Goal: Task Accomplishment & Management: Complete application form

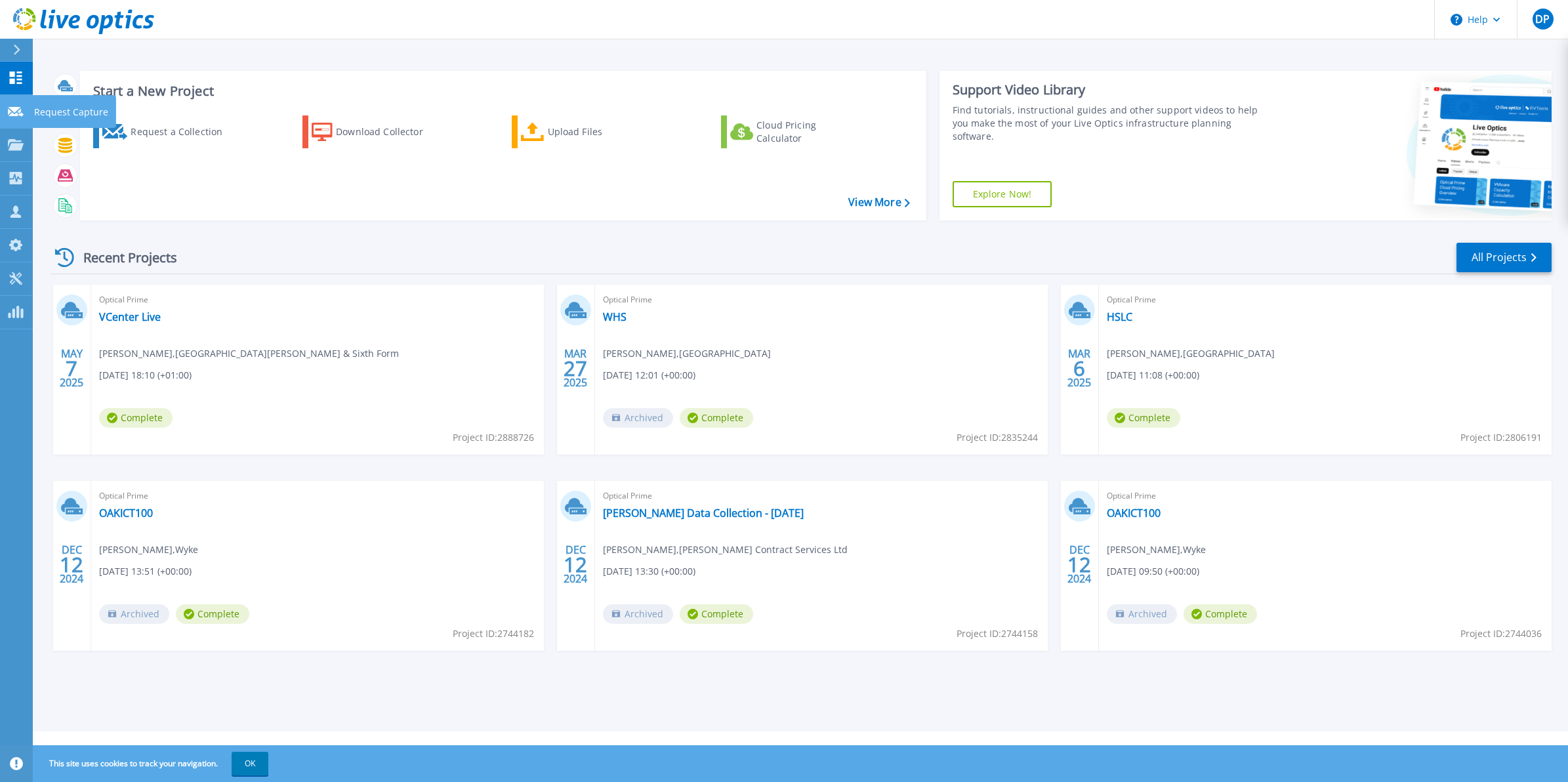
click at [14, 107] on icon at bounding box center [16, 112] width 16 height 10
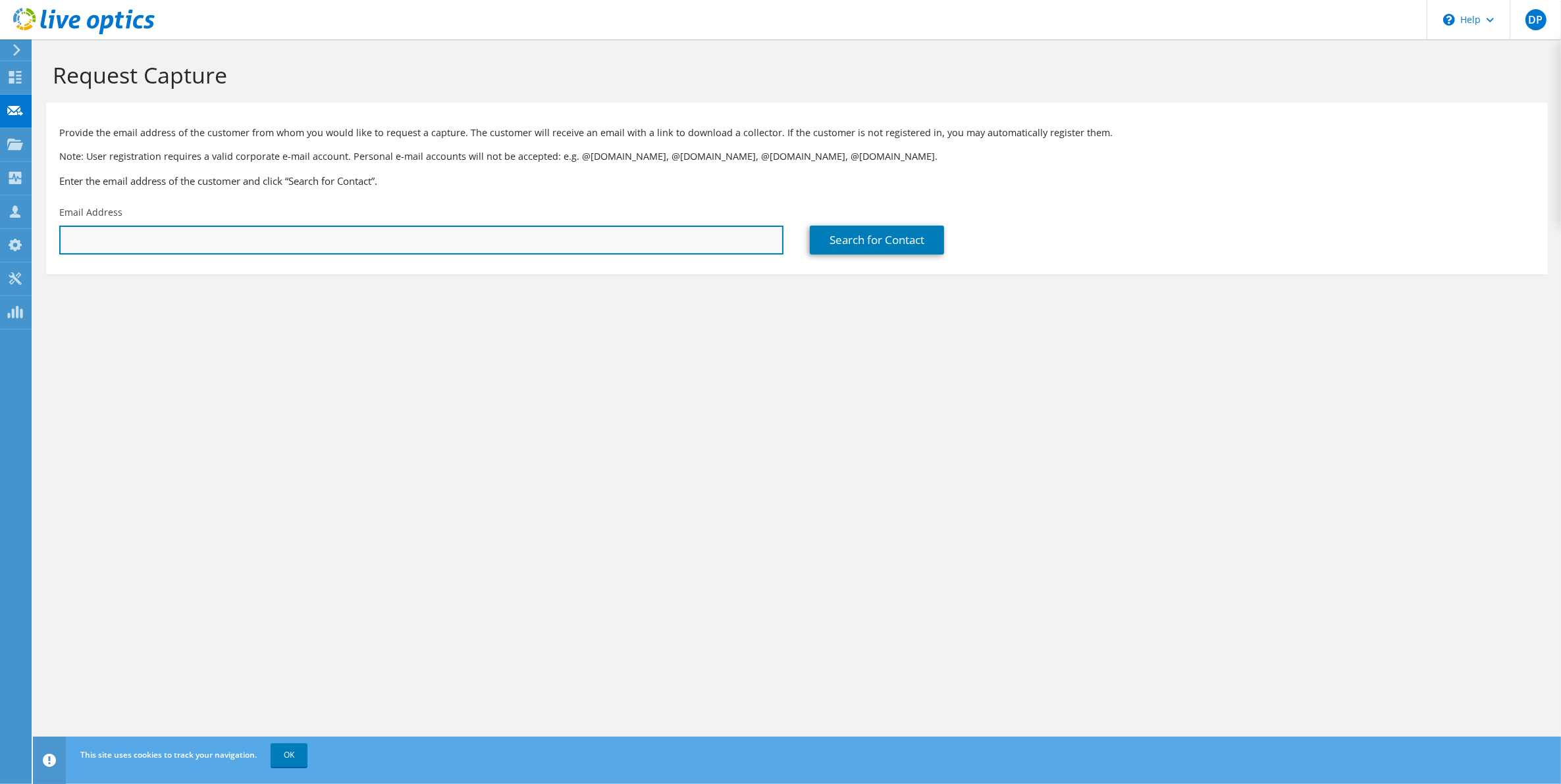
click at [125, 238] on input "text" at bounding box center [421, 240] width 724 height 29
paste input "[EMAIL_ADDRESS][DOMAIN_NAME]"
type input "[EMAIL_ADDRESS][DOMAIN_NAME]"
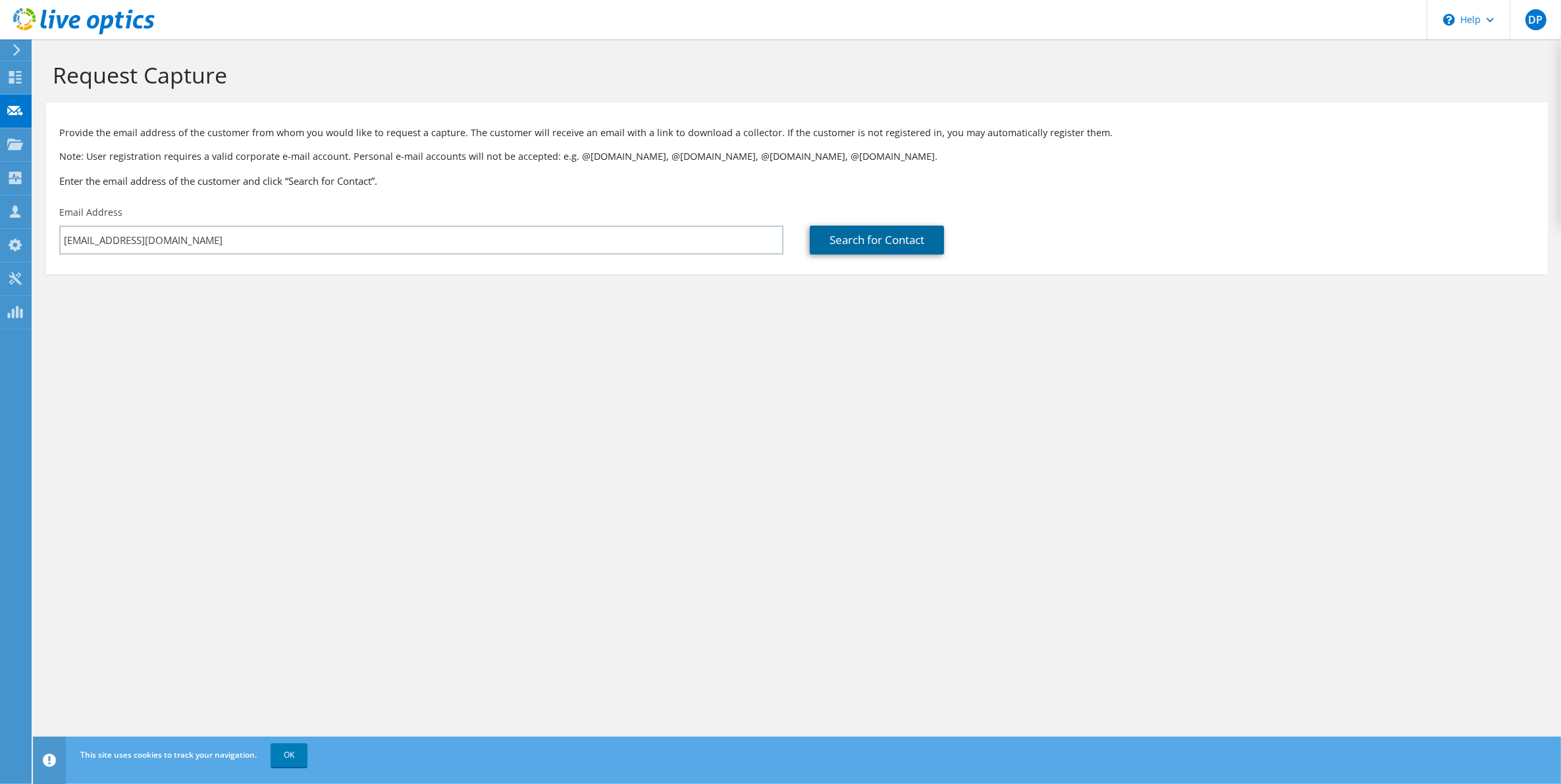
click at [868, 245] on link "Search for Contact" at bounding box center [877, 240] width 134 height 29
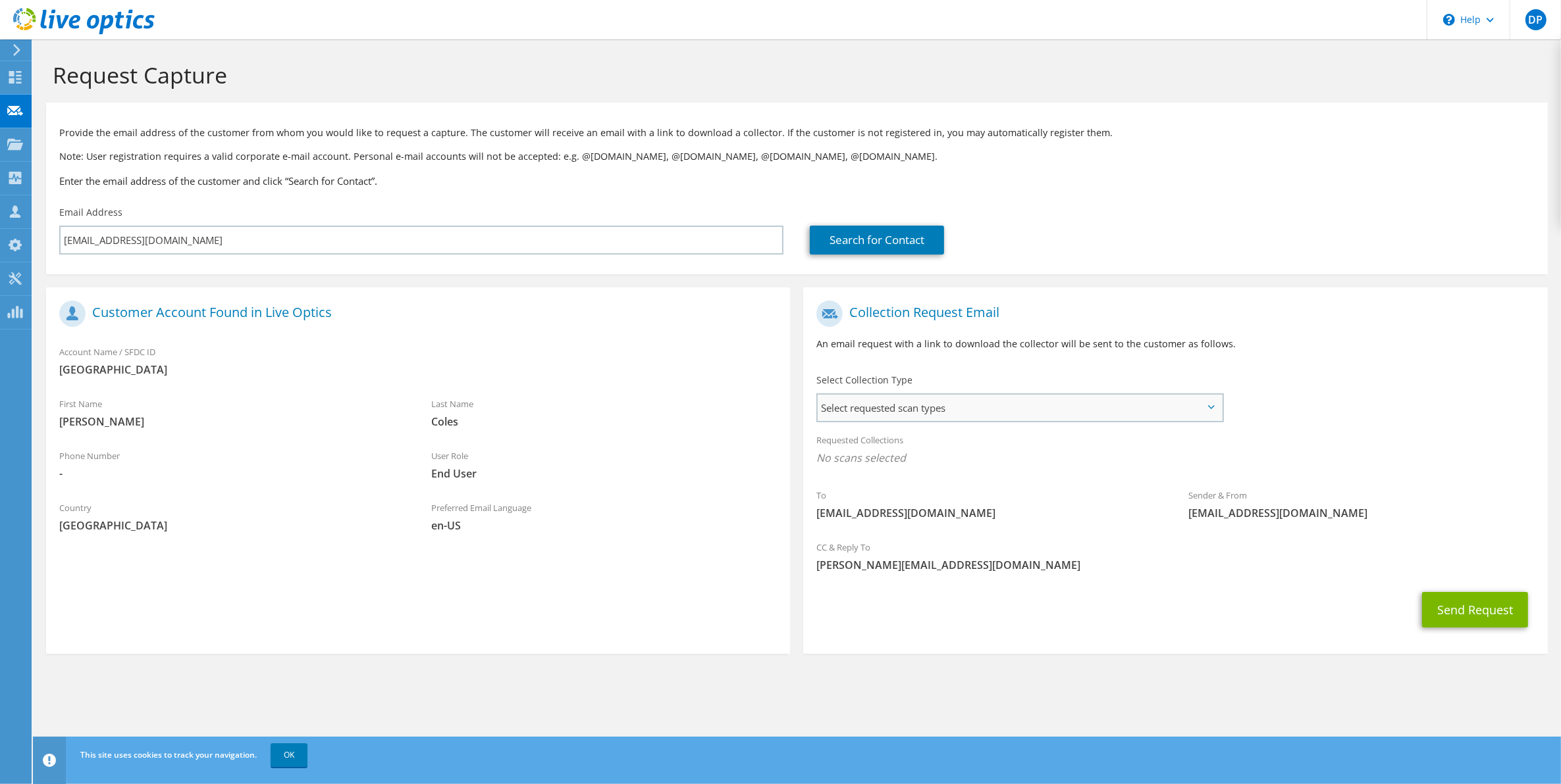
click at [932, 412] on span "Select requested scan types" at bounding box center [1020, 407] width 404 height 26
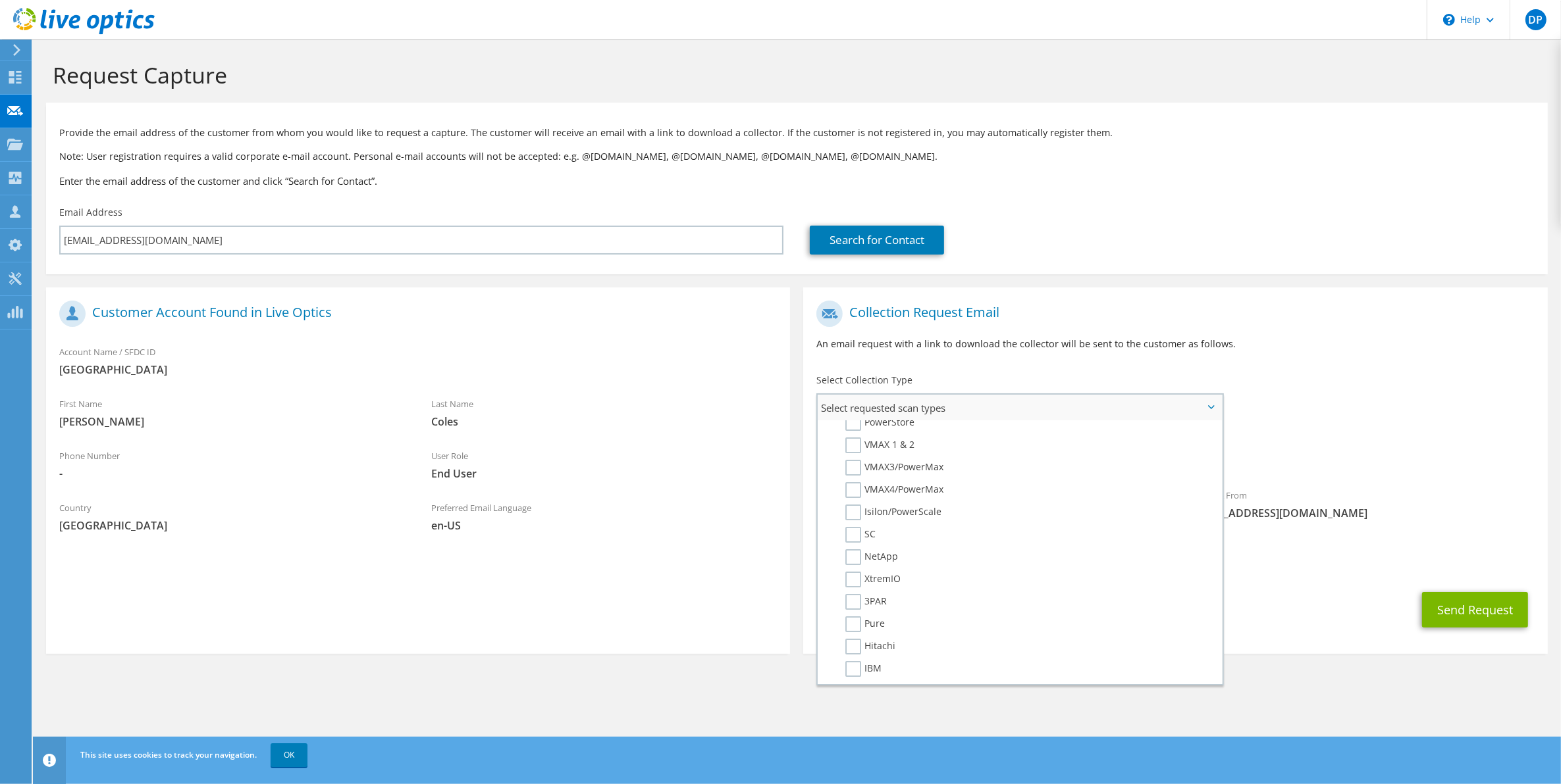
scroll to position [593, 0]
click at [856, 689] on label "Dossier" at bounding box center [871, 697] width 52 height 16
click at [0, 0] on input "Dossier" at bounding box center [0, 0] width 0 height 0
click at [1387, 367] on section "Collection Request Email An email request with a link to download the collector…" at bounding box center [1176, 473] width 744 height 370
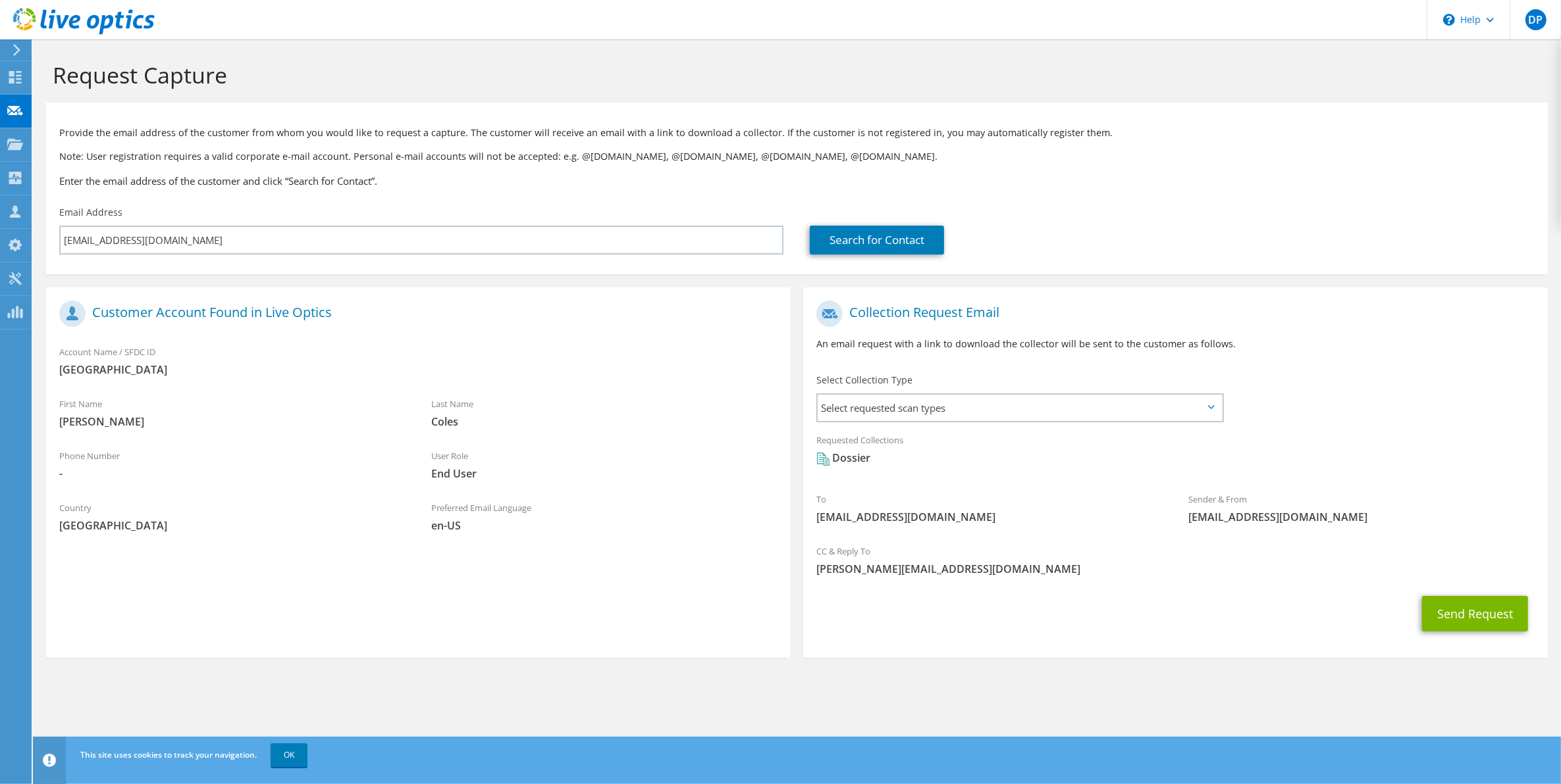
click at [1049, 583] on div "CC & Reply To [PERSON_NAME][EMAIL_ADDRESS][DOMAIN_NAME]" at bounding box center [1176, 563] width 744 height 52
click at [1468, 607] on button "Send Request" at bounding box center [1474, 614] width 106 height 36
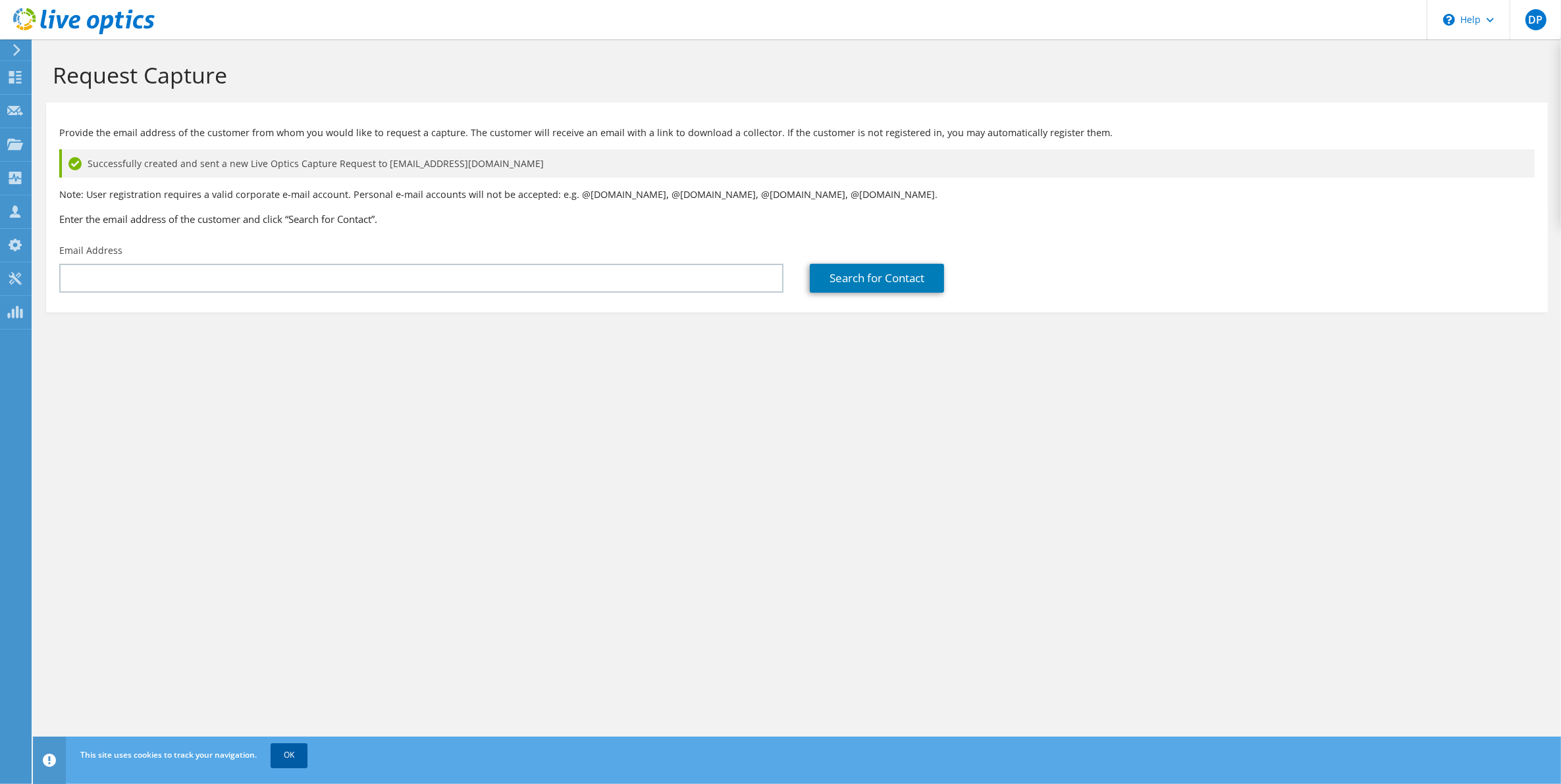
click at [285, 752] on link "OK" at bounding box center [289, 755] width 37 height 24
